Goal: Transaction & Acquisition: Purchase product/service

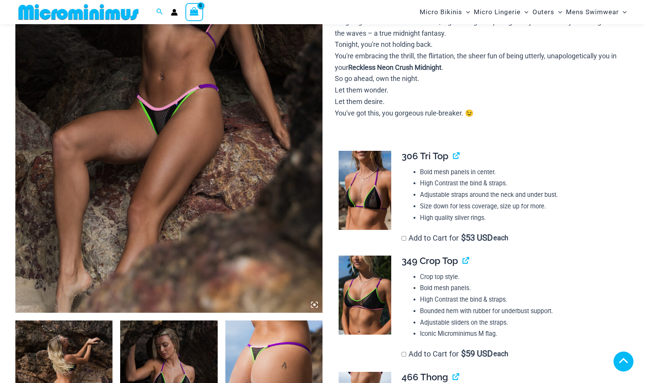
scroll to position [334, 0]
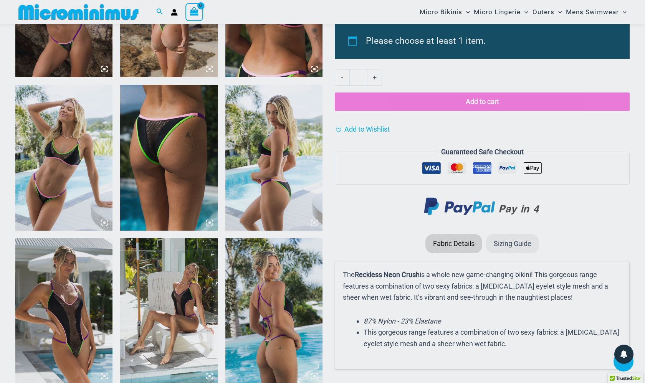
scroll to position [998, 0]
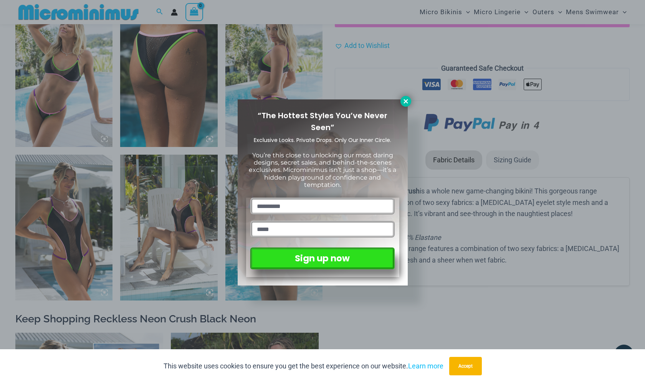
click at [407, 104] on icon at bounding box center [405, 101] width 7 height 7
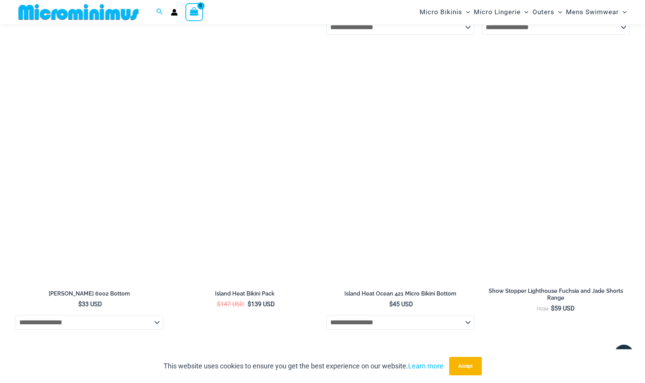
scroll to position [2760, 0]
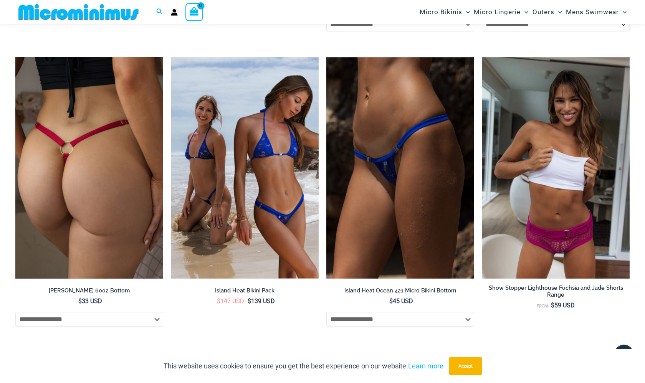
click at [59, 194] on img at bounding box center [89, 168] width 148 height 222
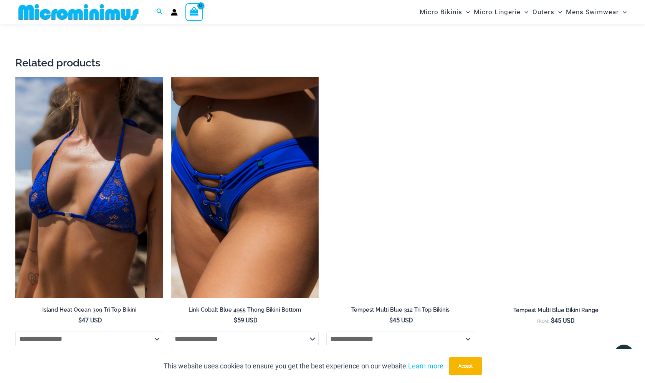
scroll to position [1544, 0]
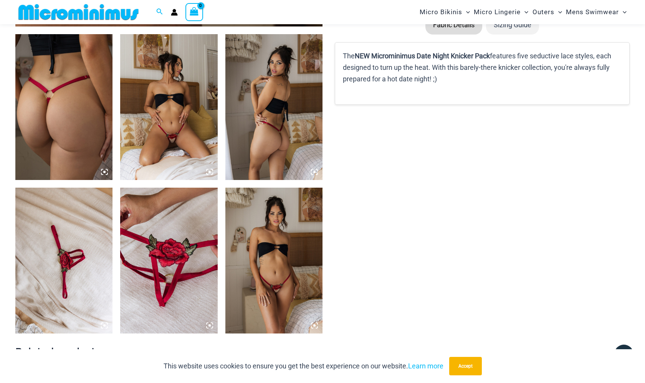
scroll to position [505, 0]
click at [162, 124] on img at bounding box center [168, 107] width 97 height 146
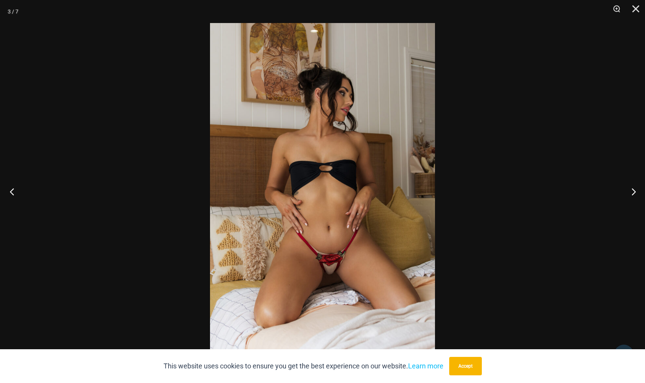
click at [15, 192] on button "Previous" at bounding box center [14, 191] width 29 height 38
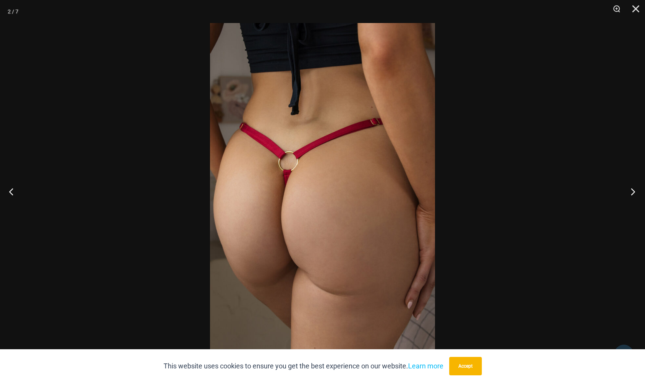
click at [634, 193] on button "Next" at bounding box center [630, 191] width 29 height 38
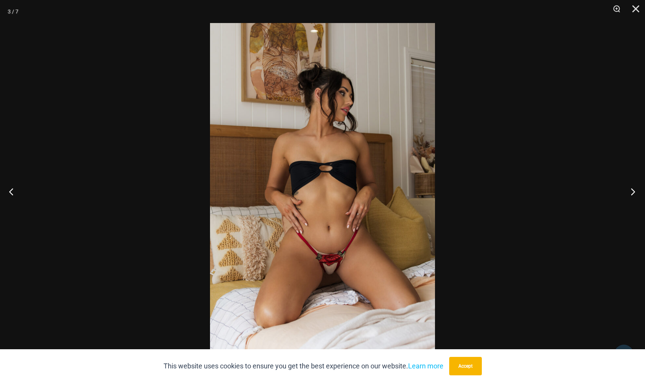
click at [635, 193] on button "Next" at bounding box center [630, 191] width 29 height 38
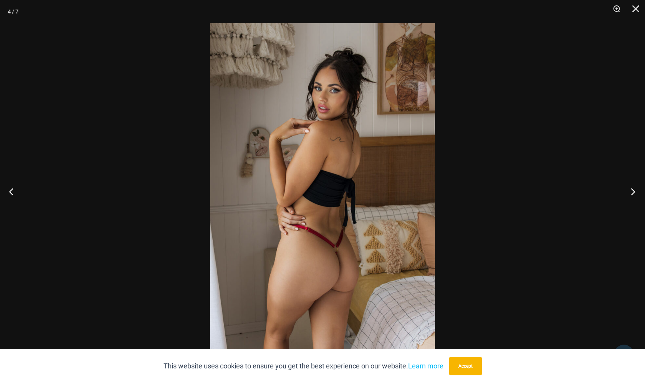
click at [635, 193] on button "Next" at bounding box center [630, 191] width 29 height 38
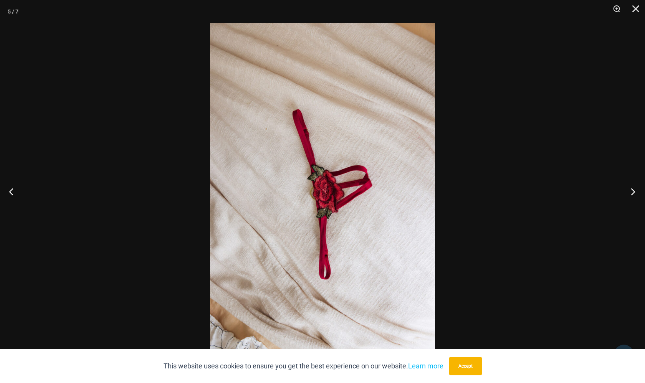
click at [634, 193] on button "Next" at bounding box center [630, 191] width 29 height 38
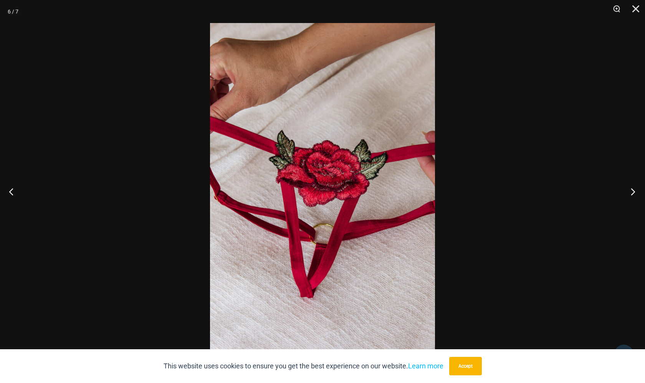
click at [634, 194] on button "Next" at bounding box center [630, 191] width 29 height 38
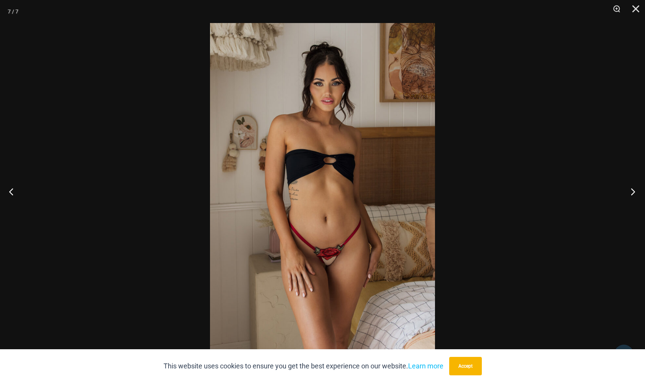
click at [634, 194] on button "Next" at bounding box center [630, 191] width 29 height 38
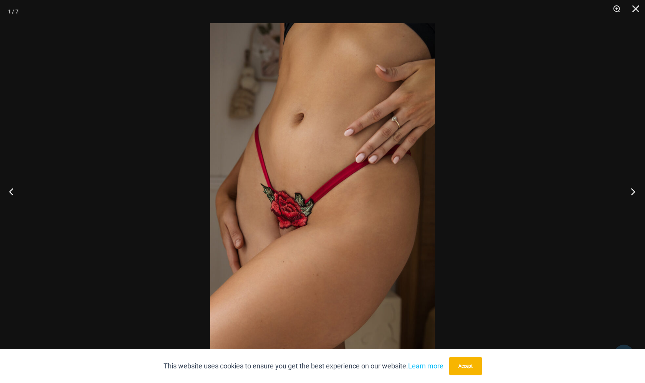
click at [633, 194] on button "Next" at bounding box center [630, 191] width 29 height 38
